Goal: Find specific page/section: Find specific page/section

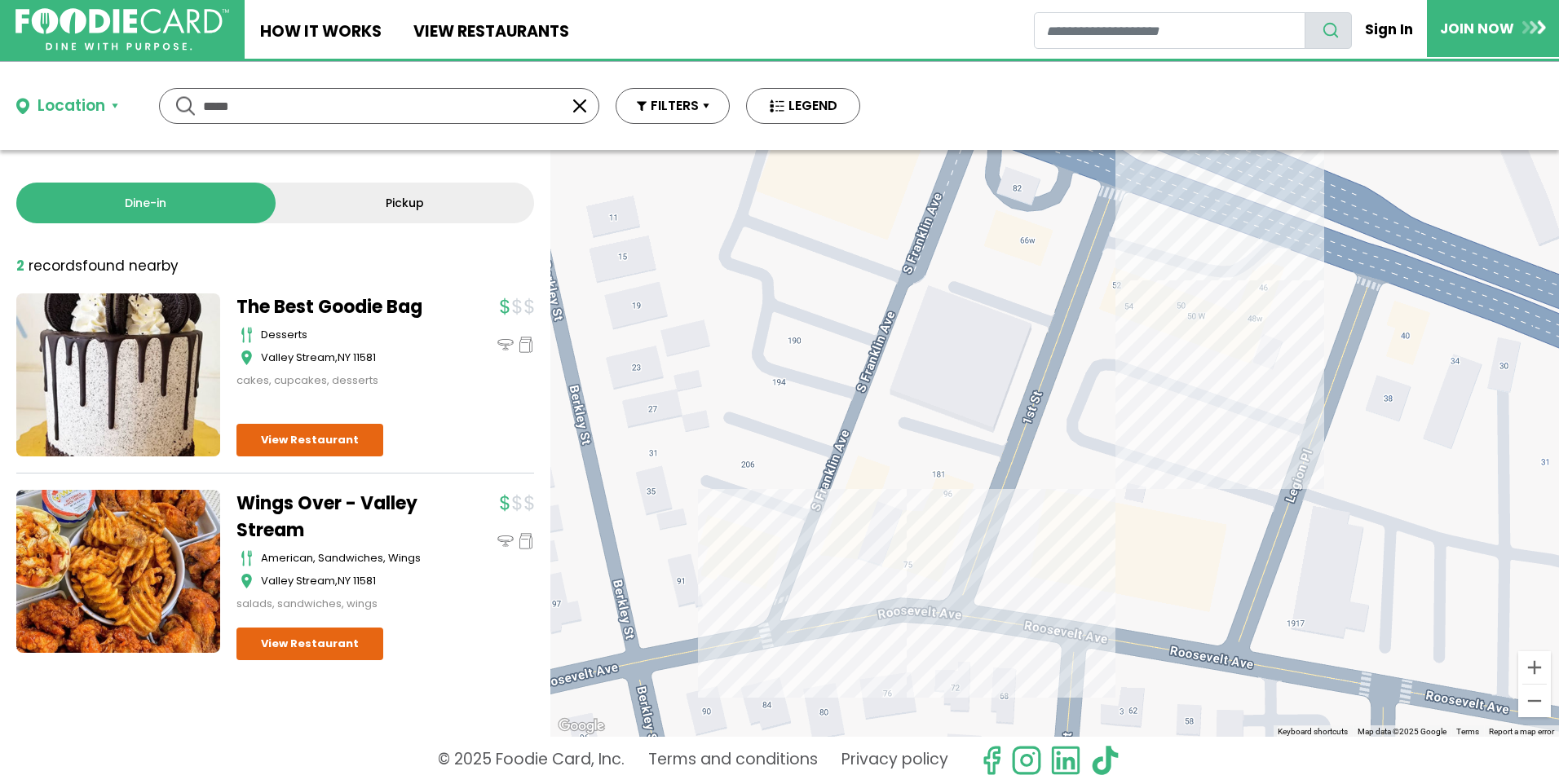
click at [391, 209] on link "Pickup" at bounding box center [405, 203] width 259 height 40
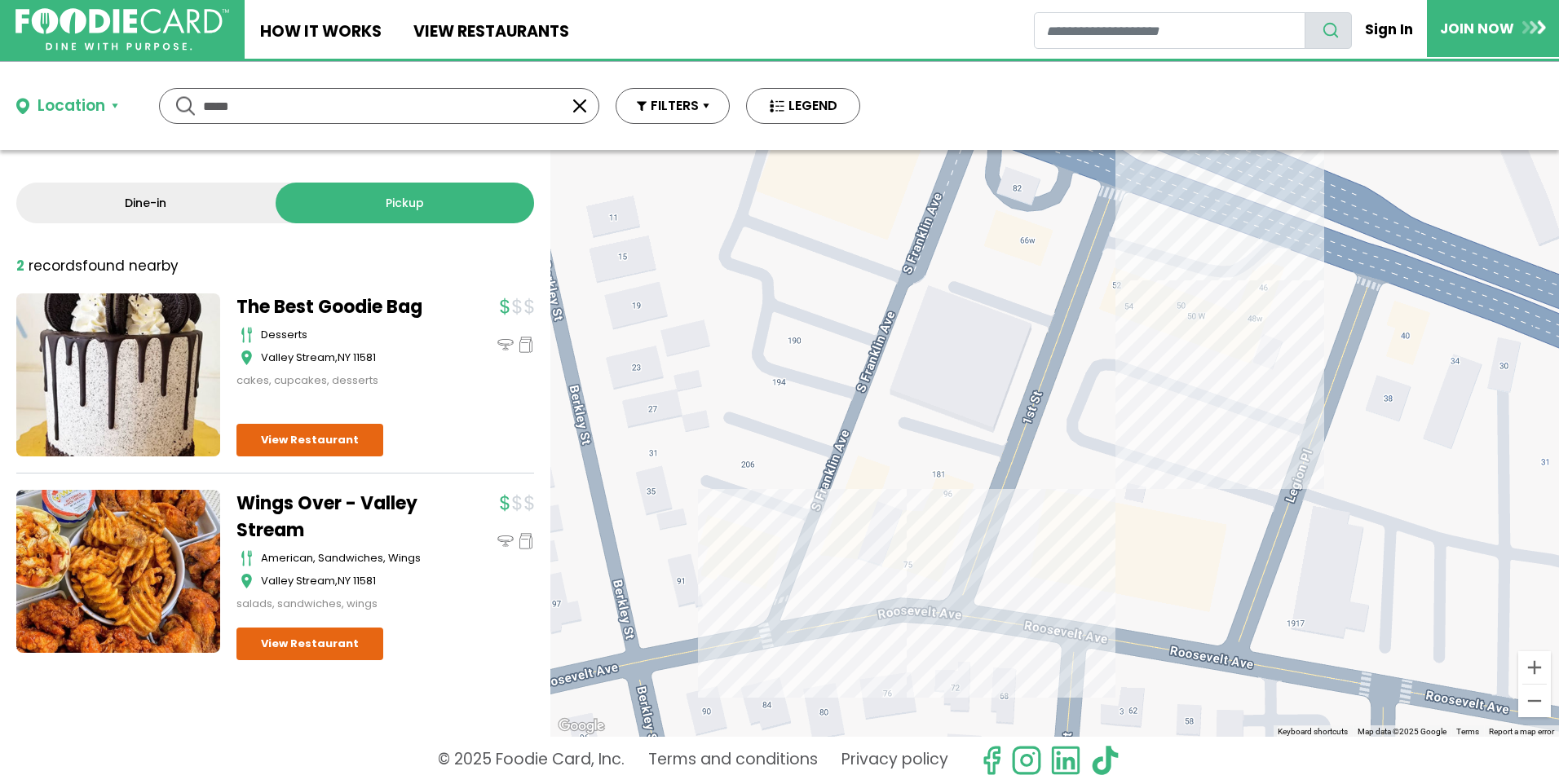
click at [90, 193] on link "Dine-in" at bounding box center [146, 203] width 259 height 40
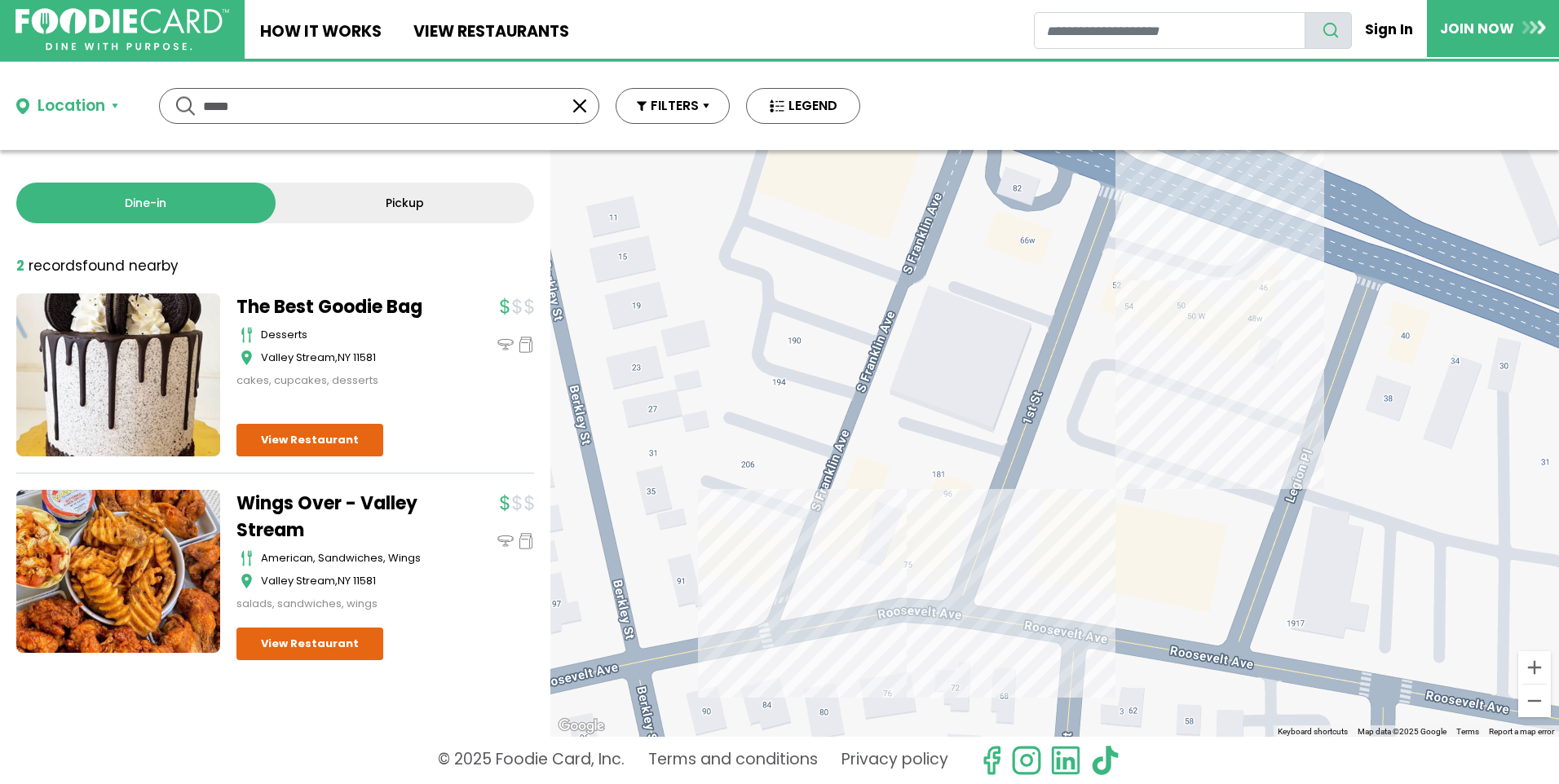
click at [100, 107] on div "Location" at bounding box center [71, 106] width 68 height 24
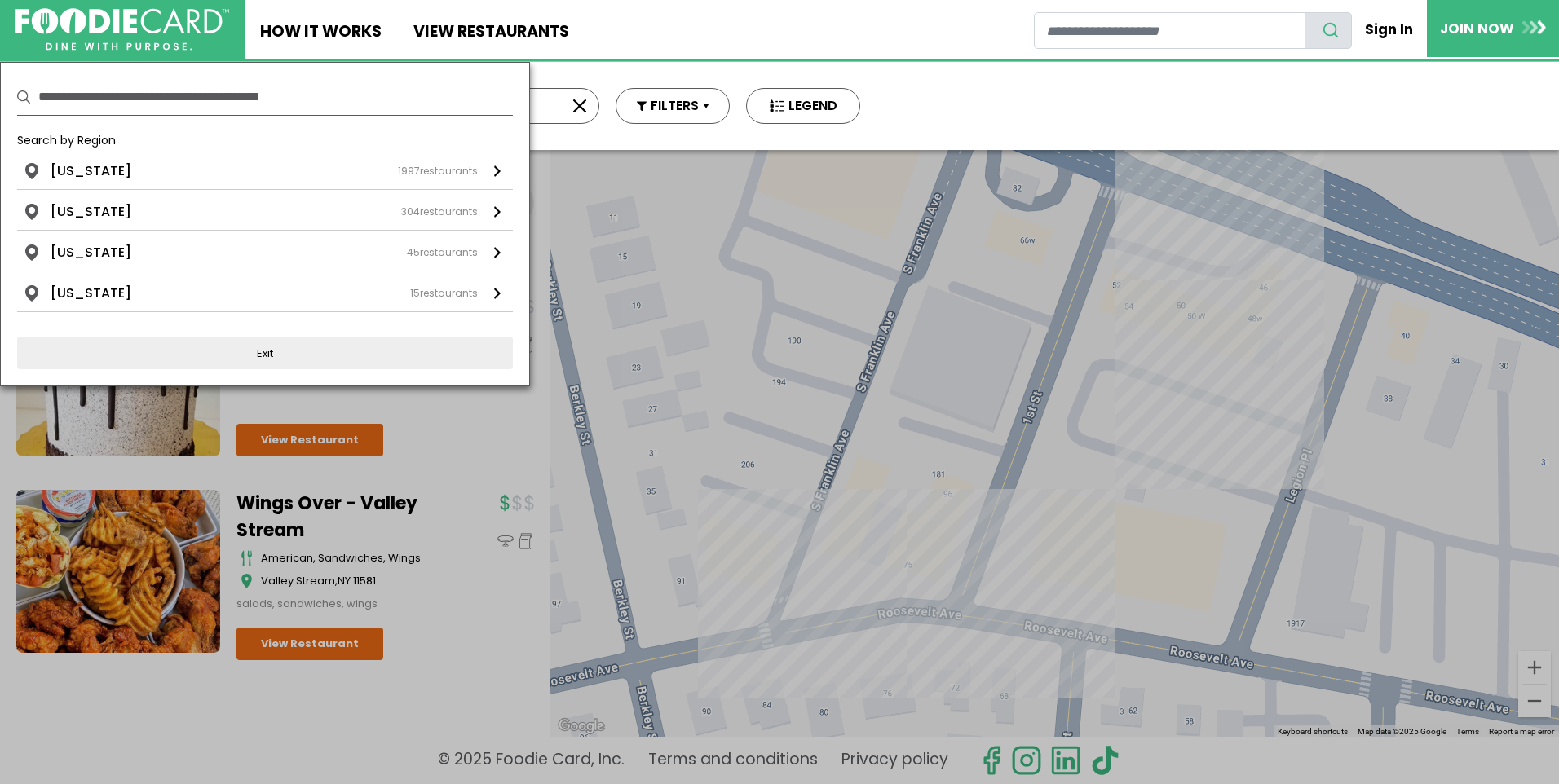
click at [574, 140] on div "Location Use my current location Search by Region [US_STATE] 1997 restaurants […" at bounding box center [438, 105] width 877 height 88
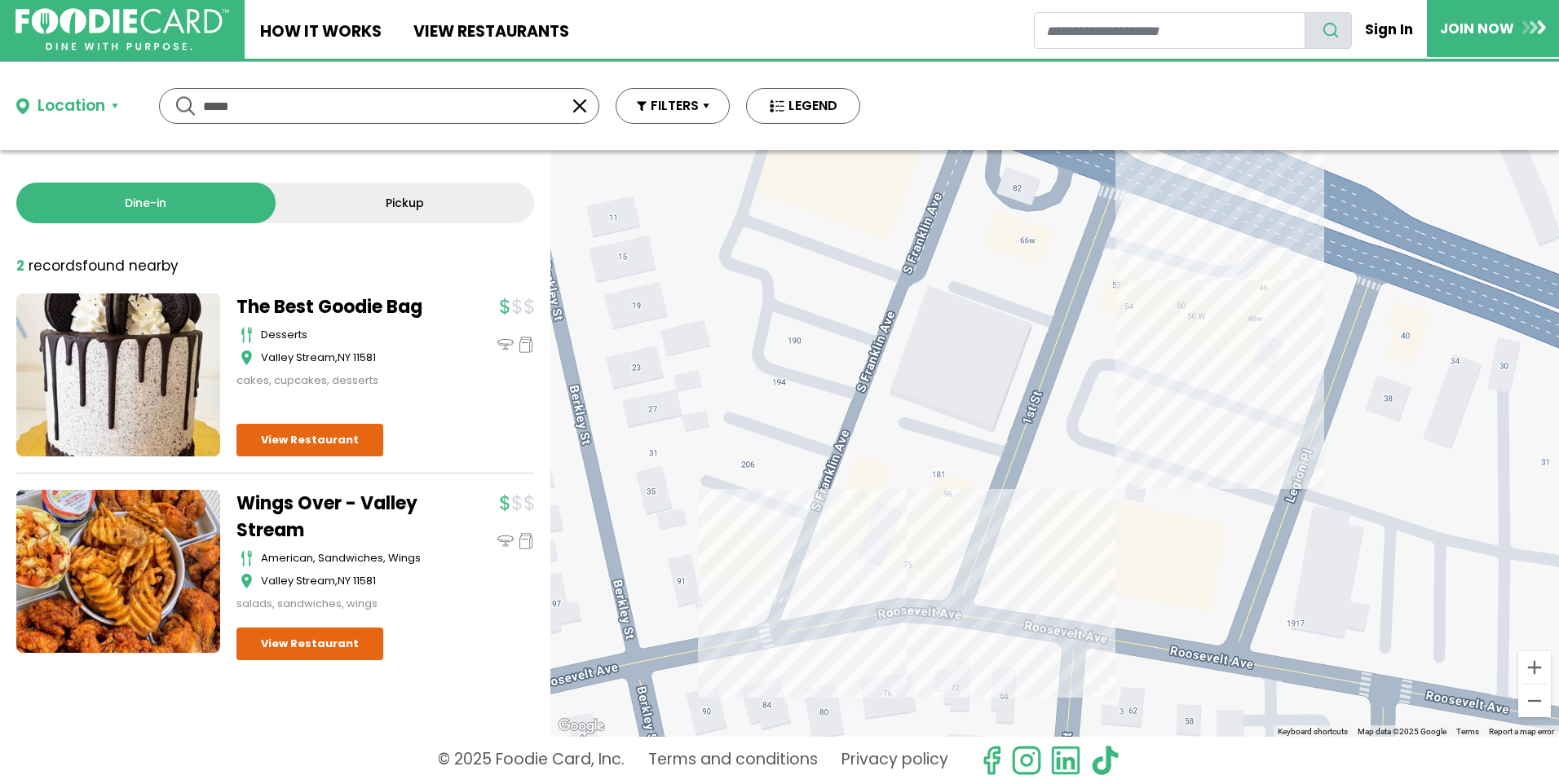
drag, startPoint x: 494, startPoint y: 107, endPoint x: 77, endPoint y: 107, distance: 417.0
click at [77, 107] on div "Location Use my current location Search by Region [US_STATE] 1997 restaurants […" at bounding box center [438, 105] width 877 height 88
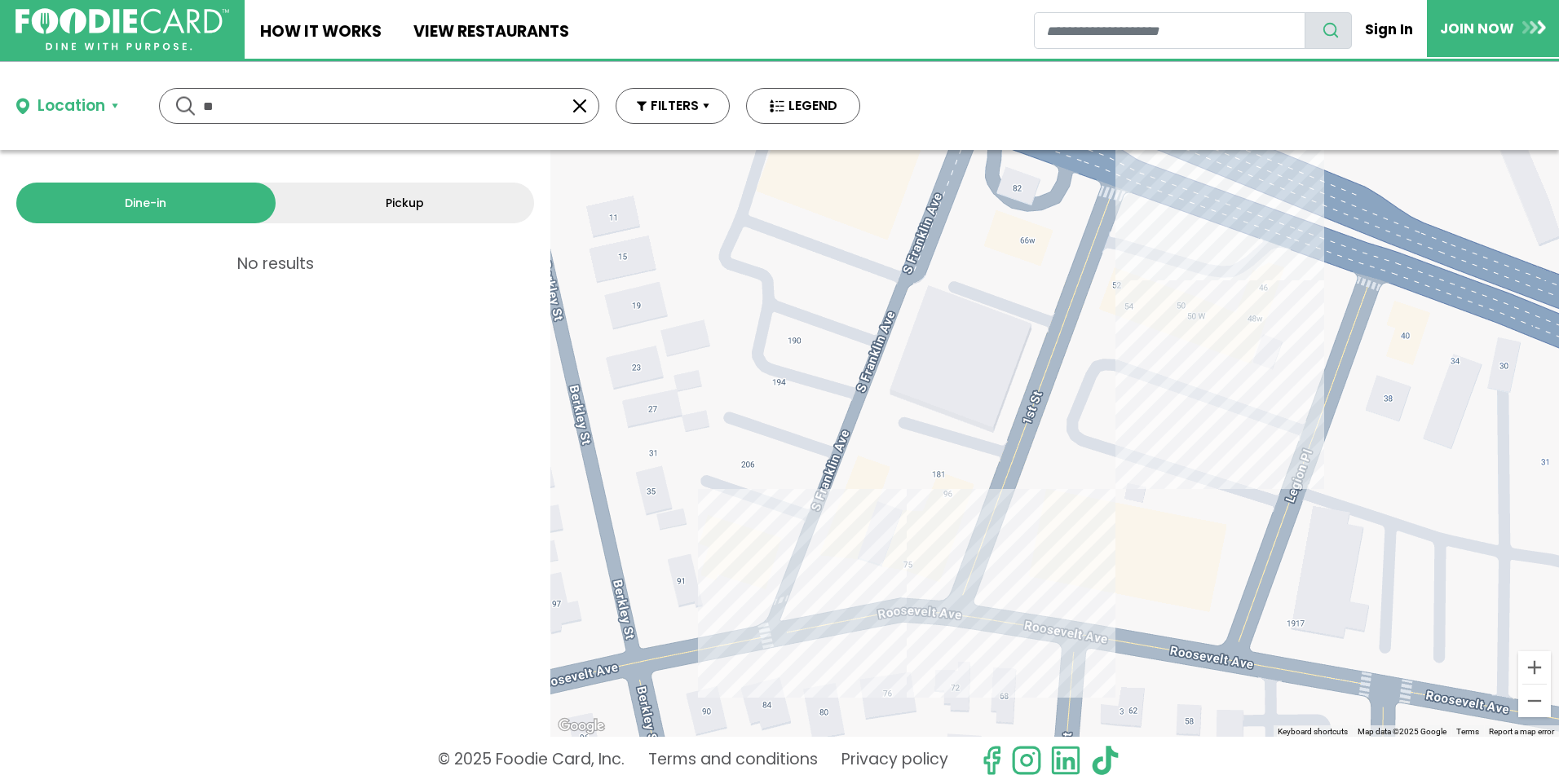
type input "*"
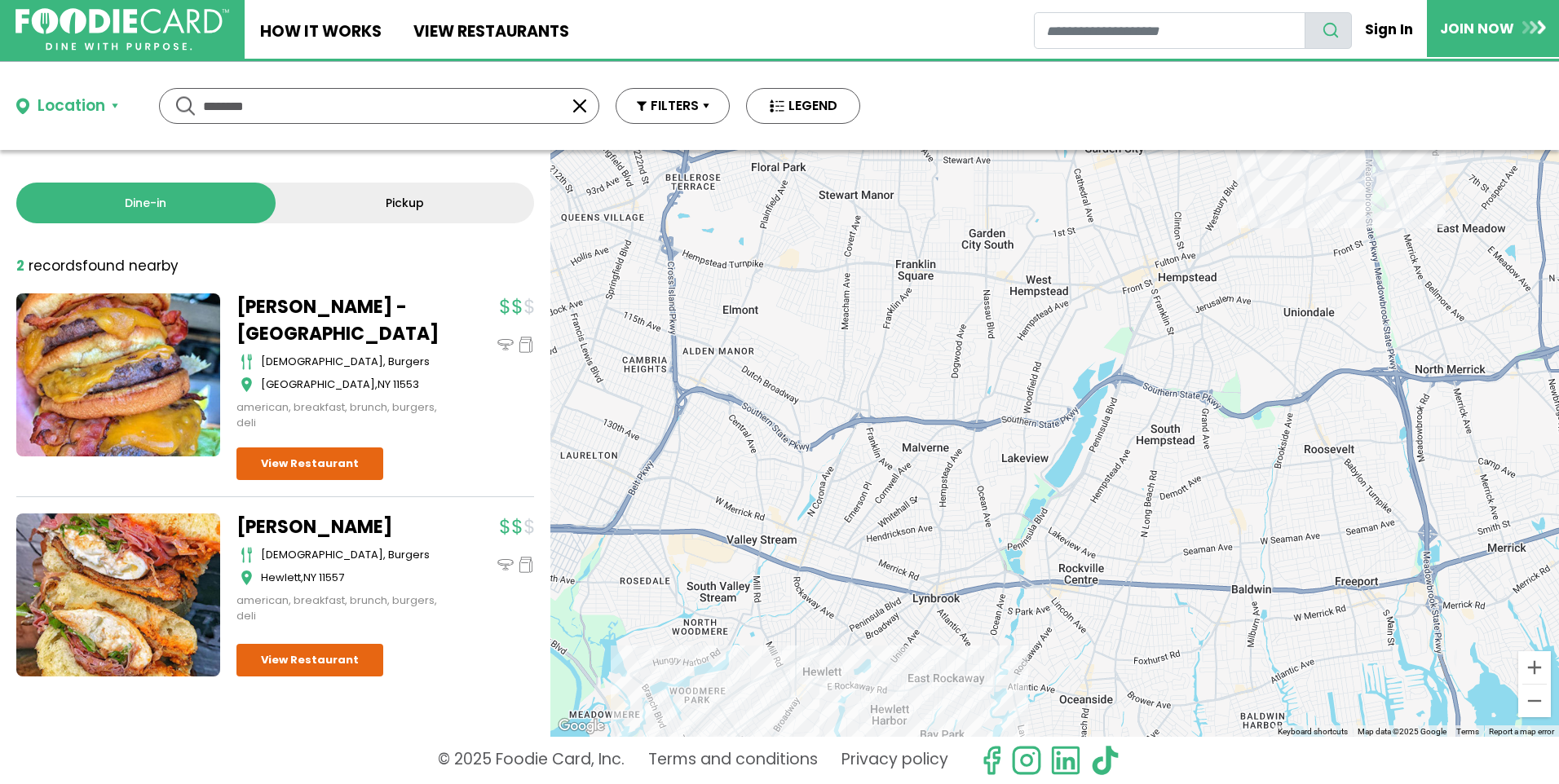
drag, startPoint x: 298, startPoint y: 110, endPoint x: 131, endPoint y: 96, distance: 167.6
click at [131, 96] on div "Location Use my current location Search by Region [US_STATE] 1997 restaurants […" at bounding box center [438, 105] width 877 height 88
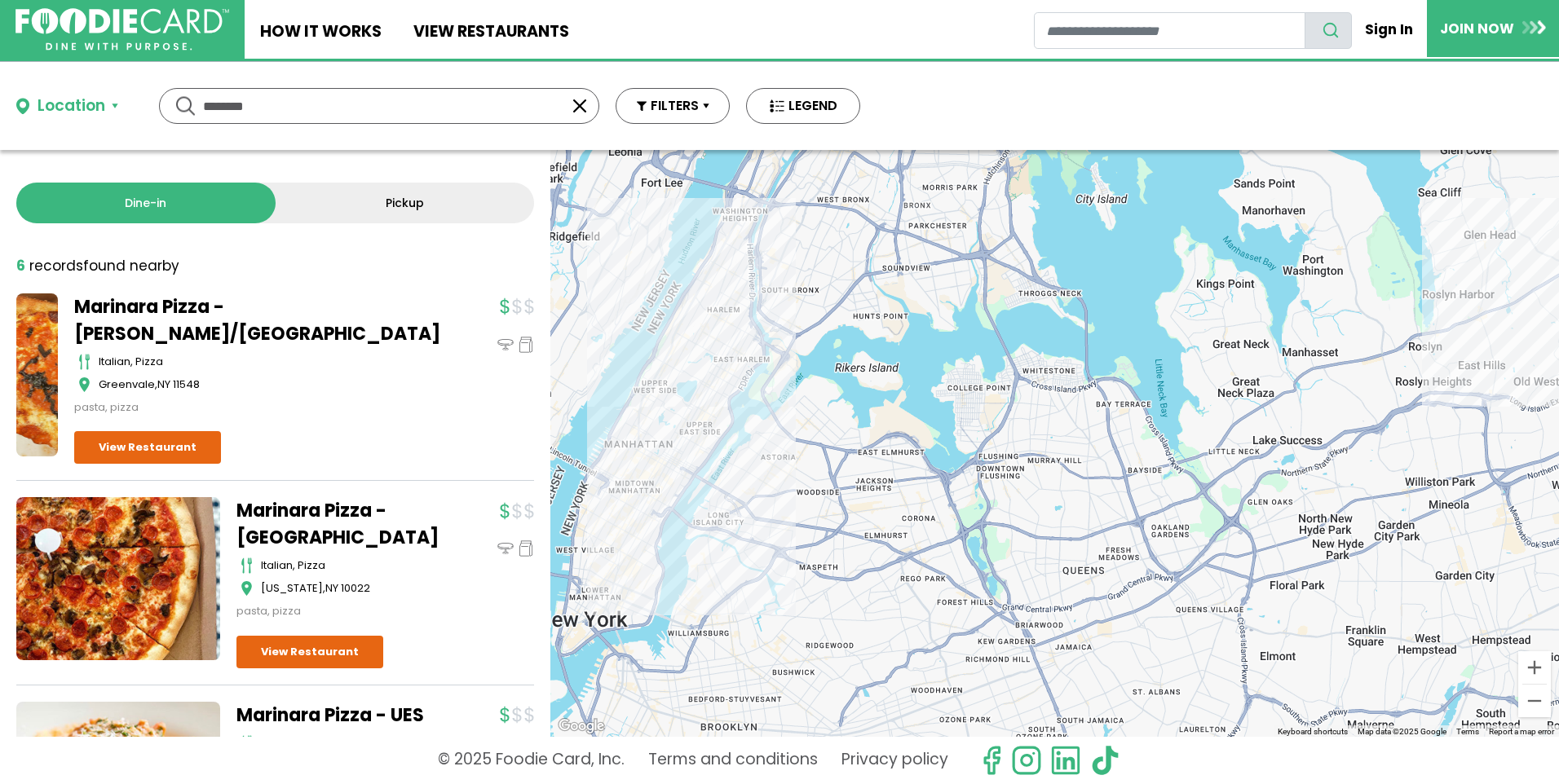
click at [263, 110] on input "********" at bounding box center [379, 105] width 352 height 34
drag, startPoint x: 292, startPoint y: 103, endPoint x: 94, endPoint y: 79, distance: 199.4
click at [94, 79] on div "Location Use my current location Search by Region [US_STATE] 1997 restaurants […" at bounding box center [438, 105] width 877 height 88
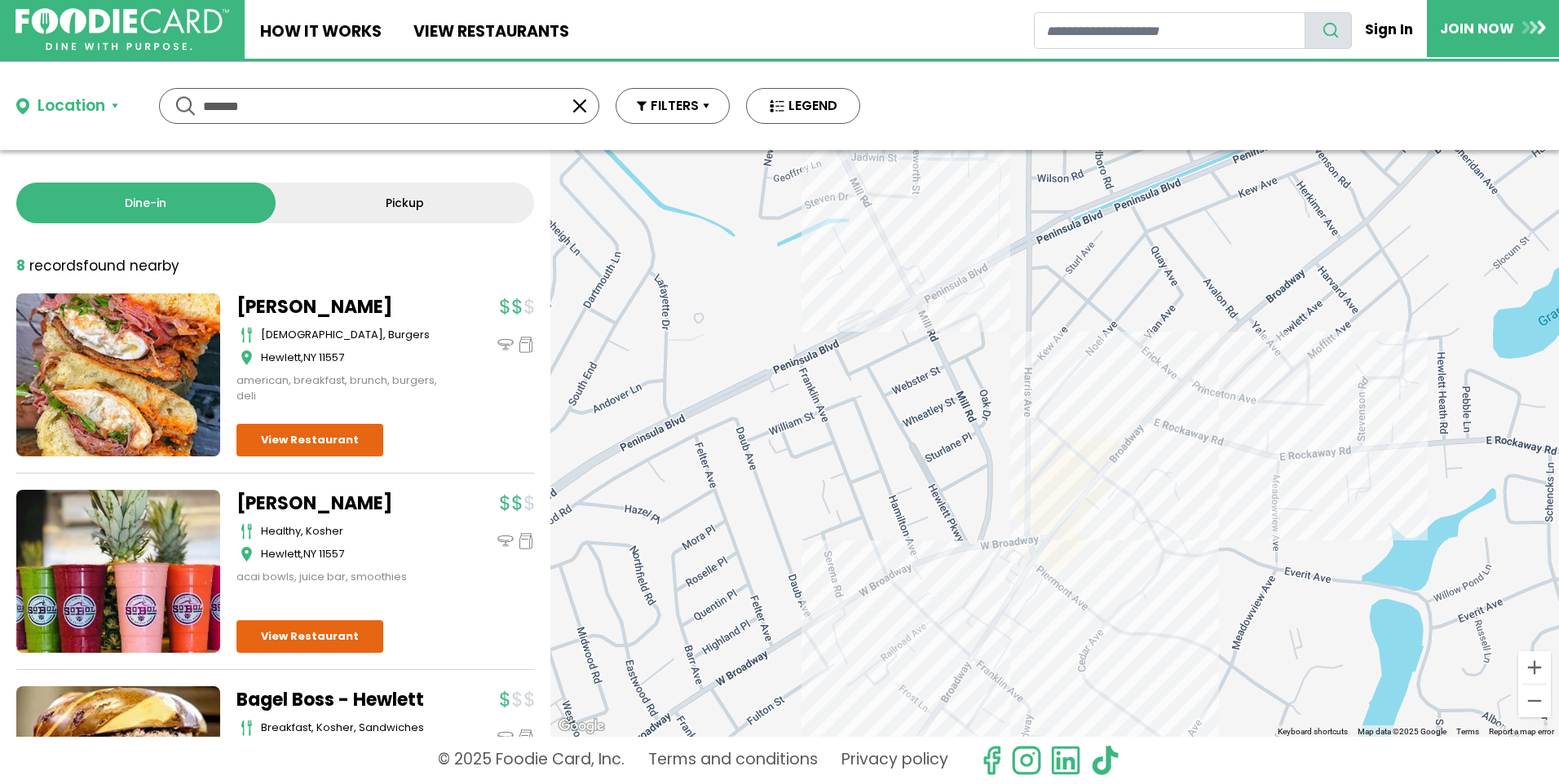
drag, startPoint x: 278, startPoint y: 111, endPoint x: 173, endPoint y: 101, distance: 105.5
click at [173, 101] on div "******* *******" at bounding box center [379, 105] width 440 height 35
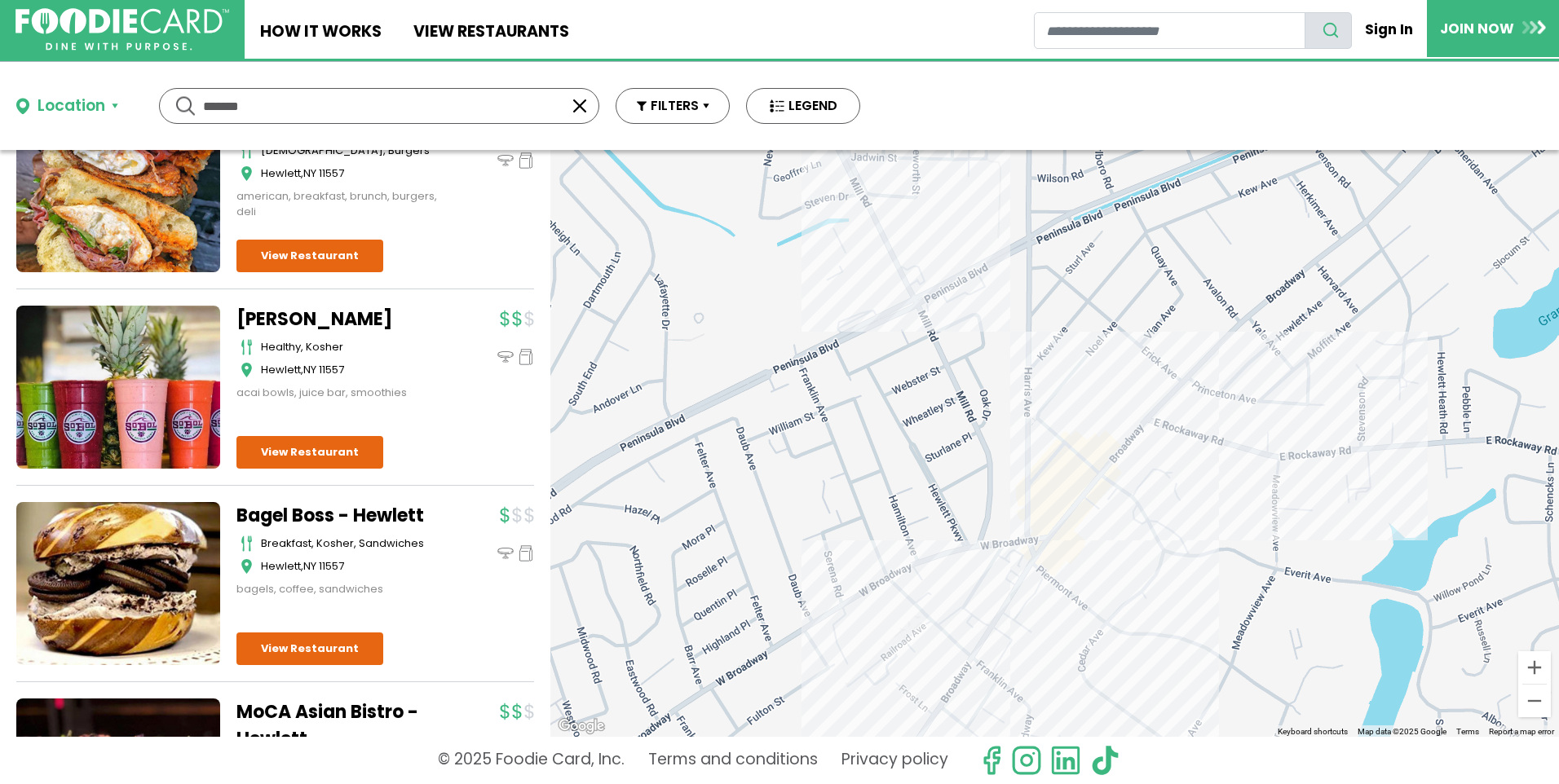
scroll to position [326, 0]
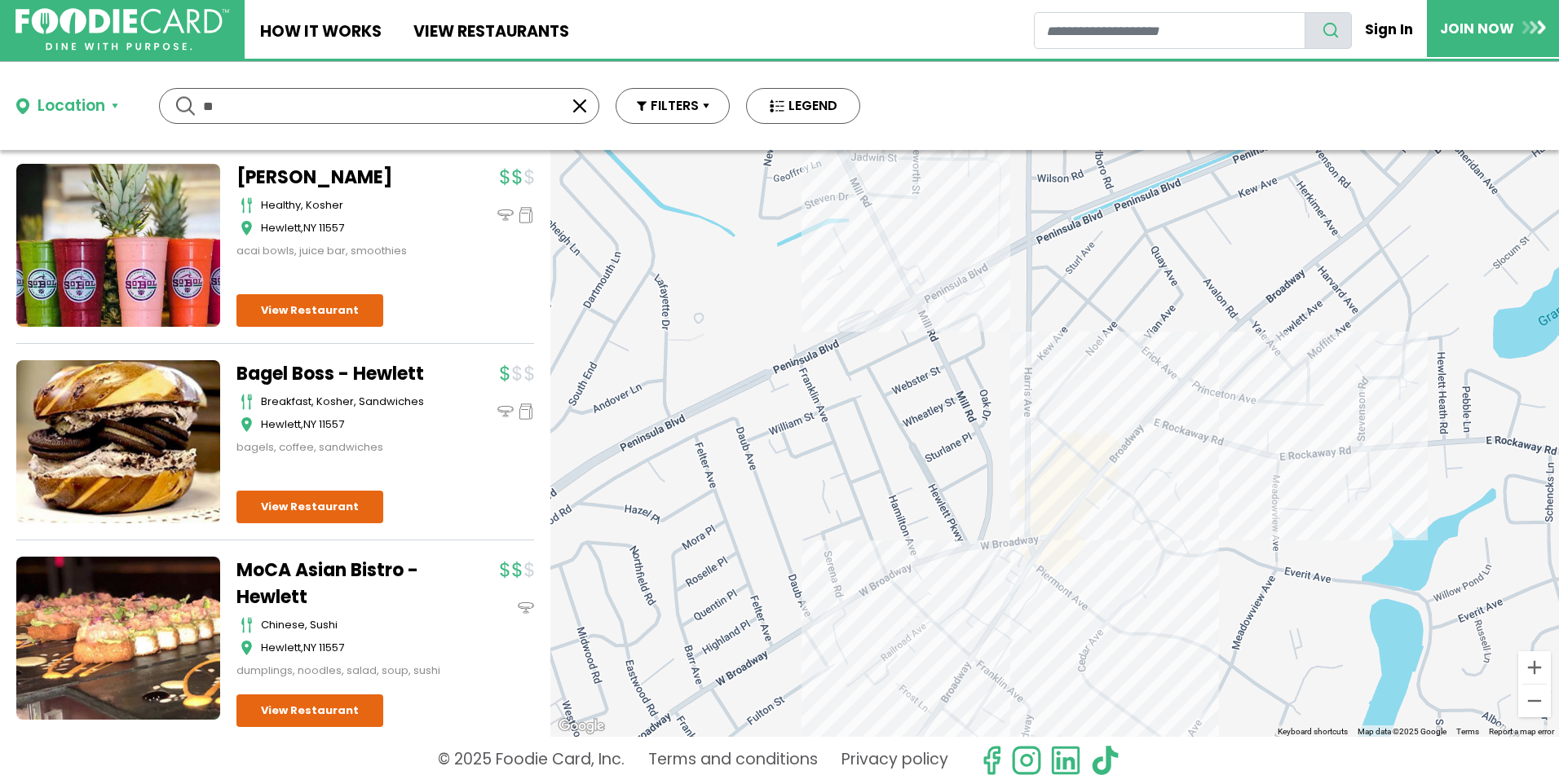
type input "*"
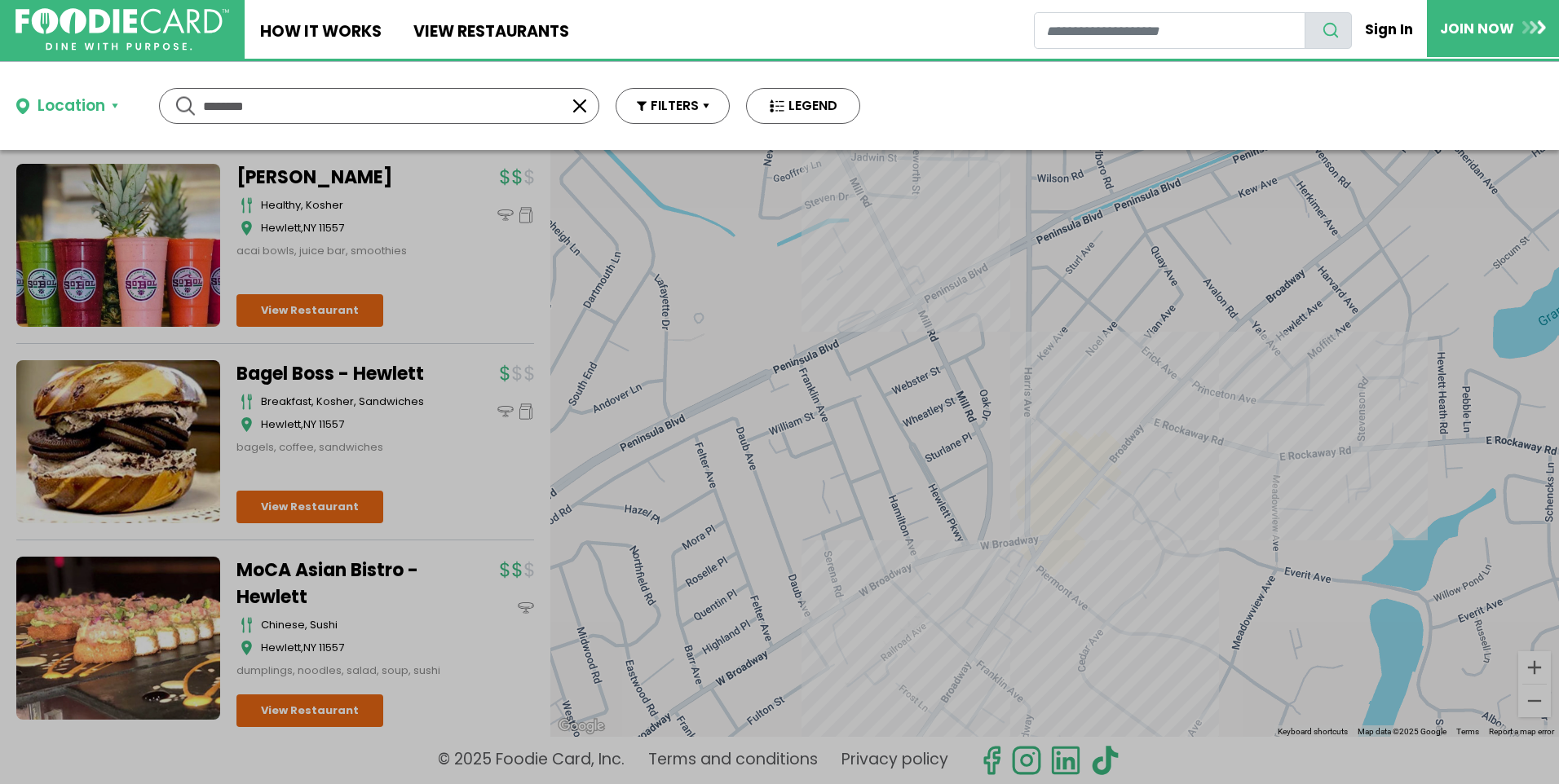
scroll to position [0, 0]
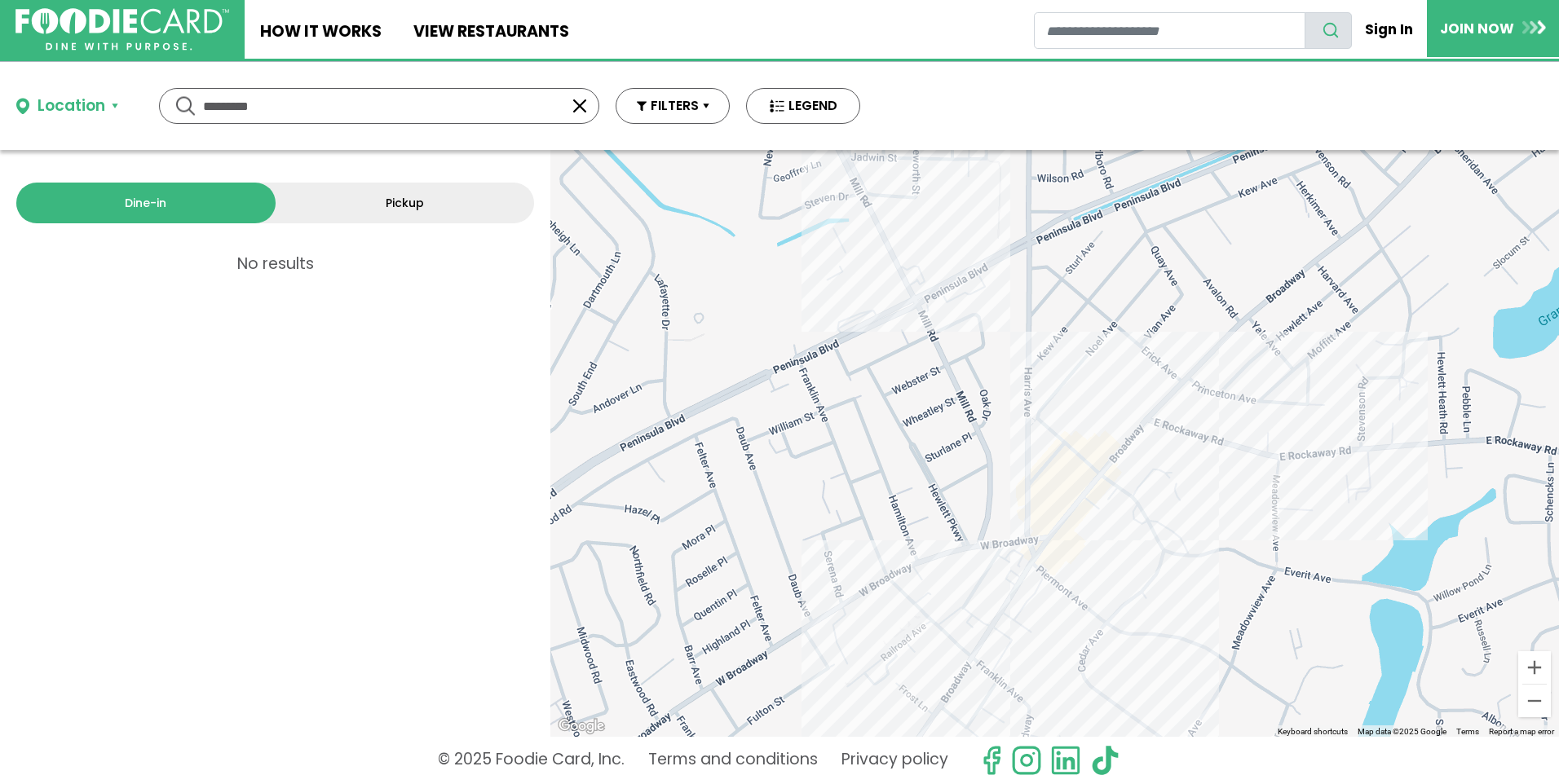
drag, startPoint x: 281, startPoint y: 97, endPoint x: 156, endPoint y: 102, distance: 125.1
click at [156, 102] on div "Location Use my current location Search by Region [US_STATE] 1997 restaurants […" at bounding box center [438, 105] width 877 height 88
type input "****"
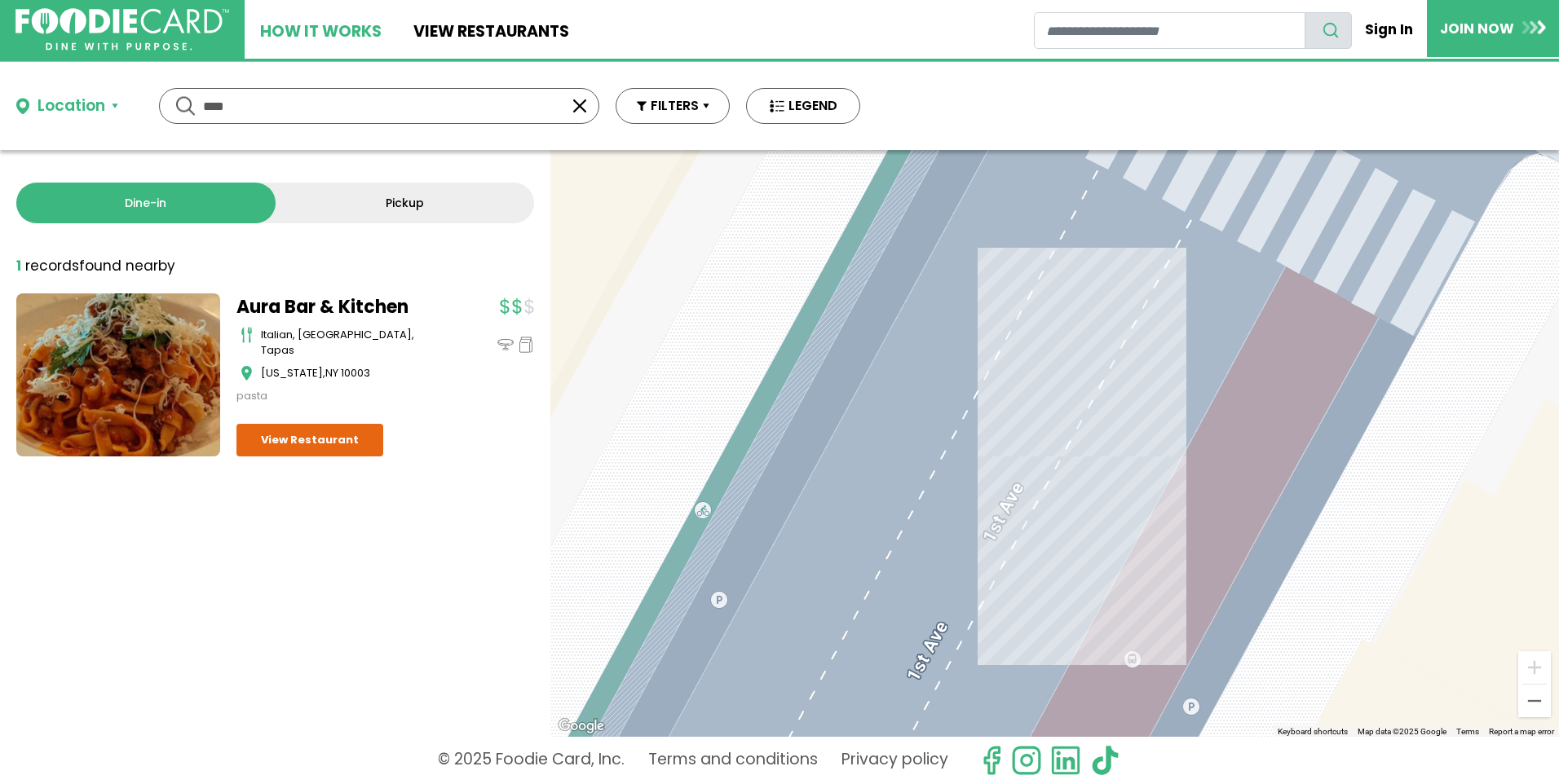
click at [279, 30] on link "How It Works" at bounding box center [321, 30] width 153 height 59
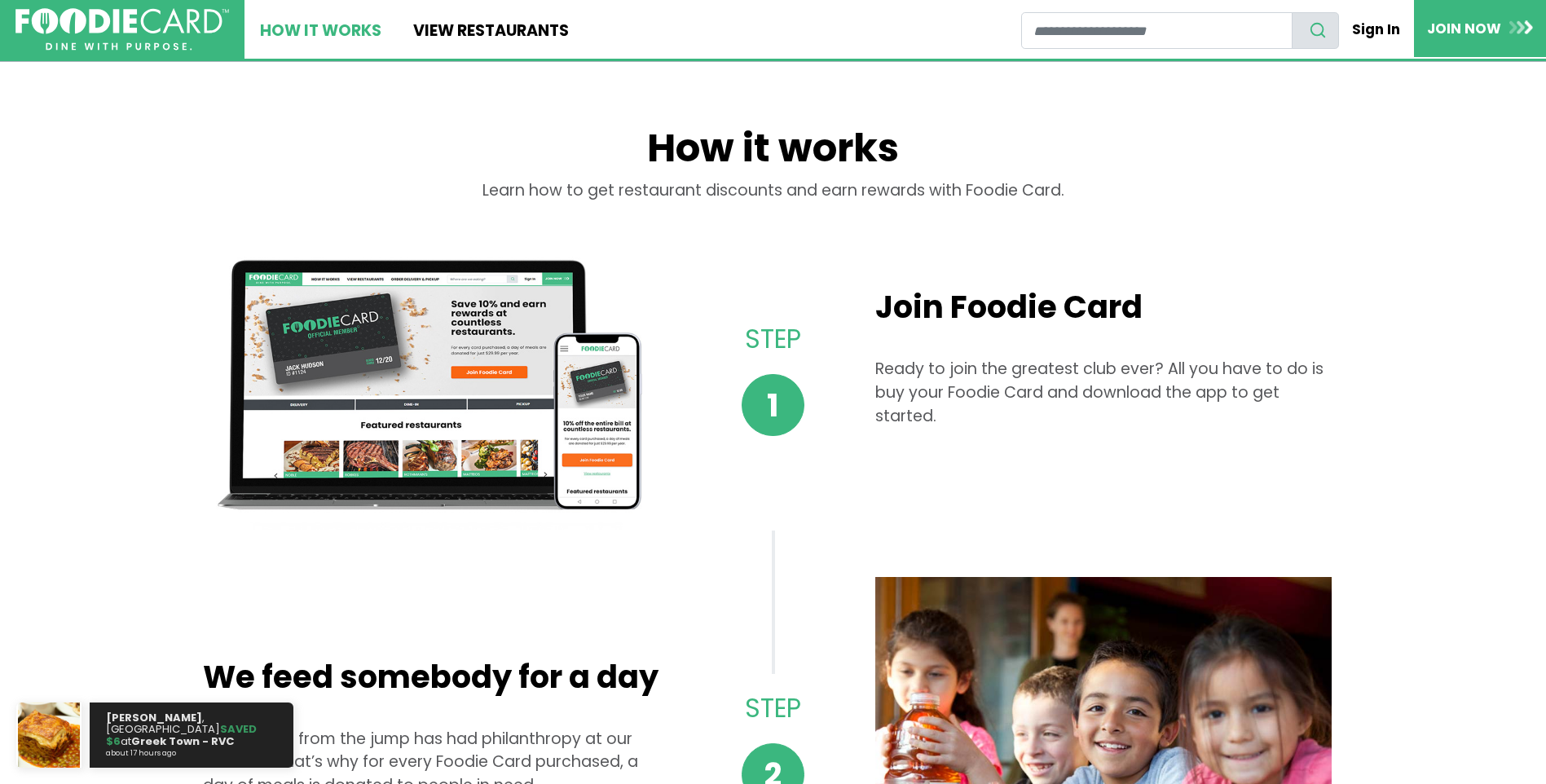
click at [307, 34] on link "How It Works" at bounding box center [321, 30] width 153 height 59
